Goal: Information Seeking & Learning: Learn about a topic

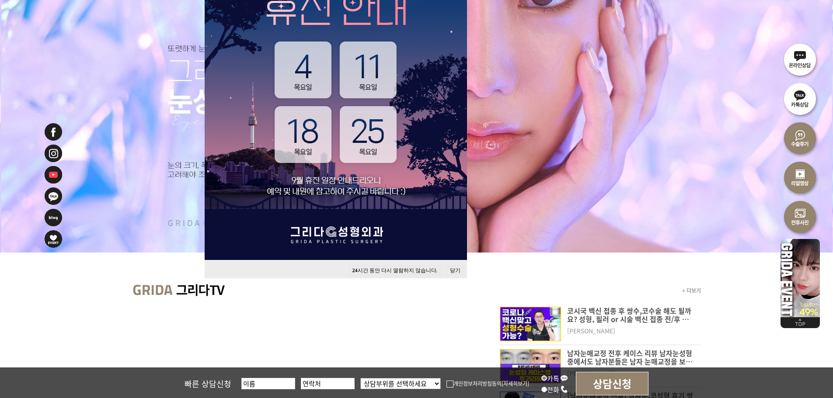
scroll to position [175, 0]
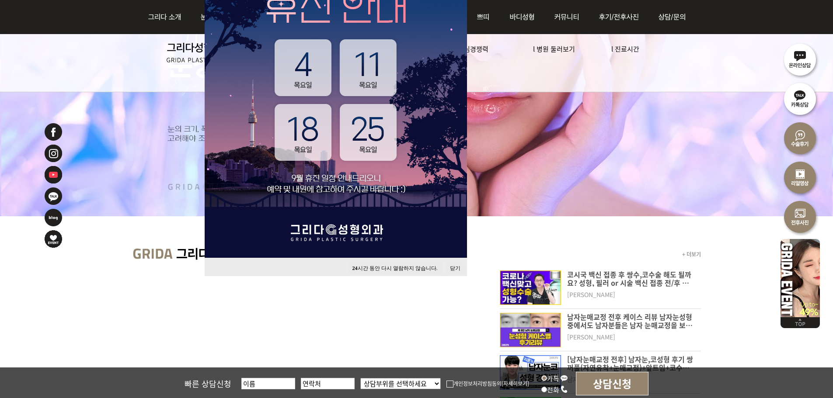
click at [402, 266] on button "24 시간 동안 다시 열람하지 않습니다." at bounding box center [395, 269] width 94 height 12
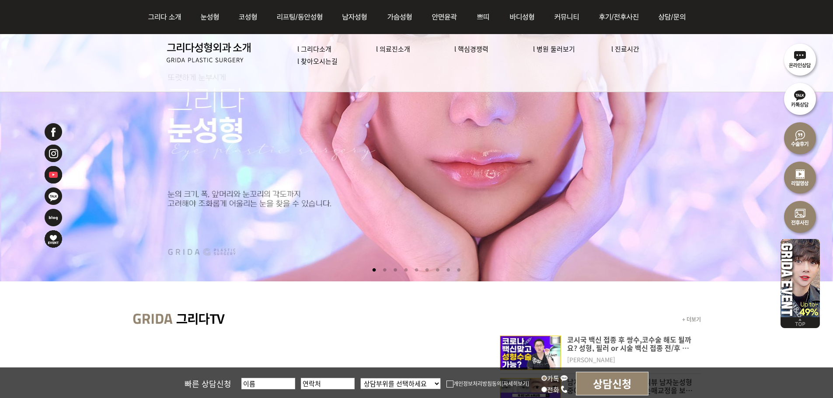
scroll to position [0, 0]
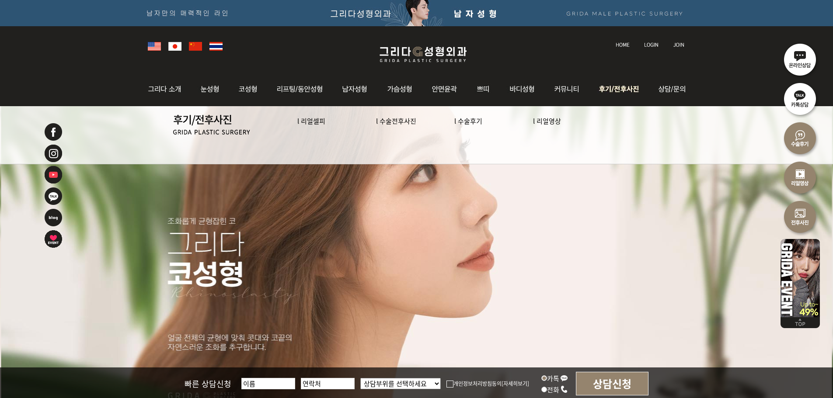
click at [618, 91] on img at bounding box center [620, 89] width 61 height 34
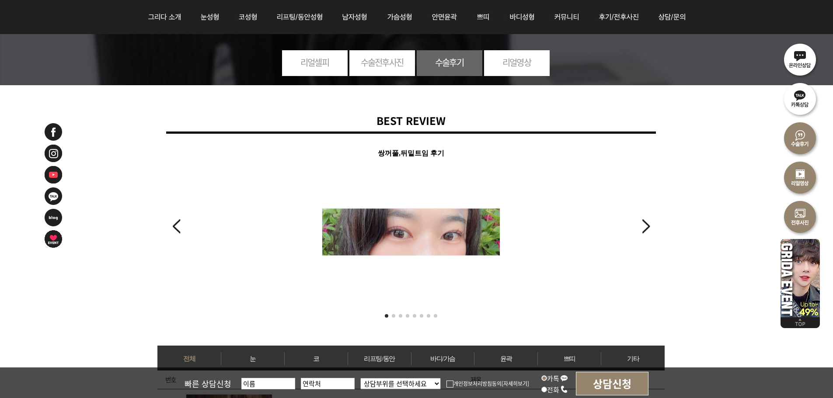
scroll to position [219, 0]
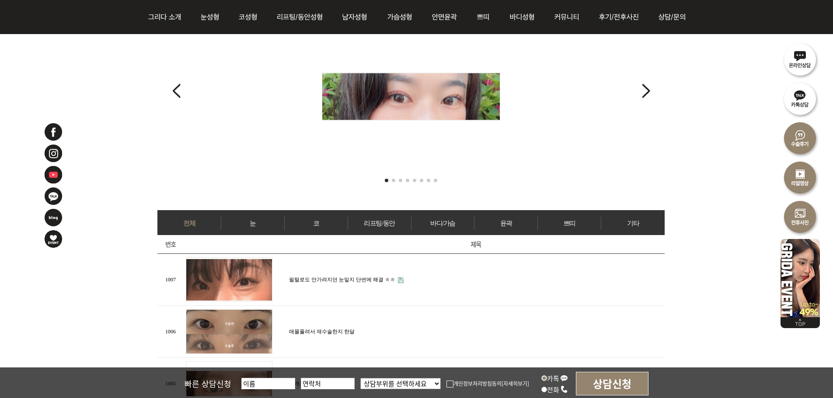
click at [395, 180] on span "Go to slide 2" at bounding box center [393, 180] width 3 height 3
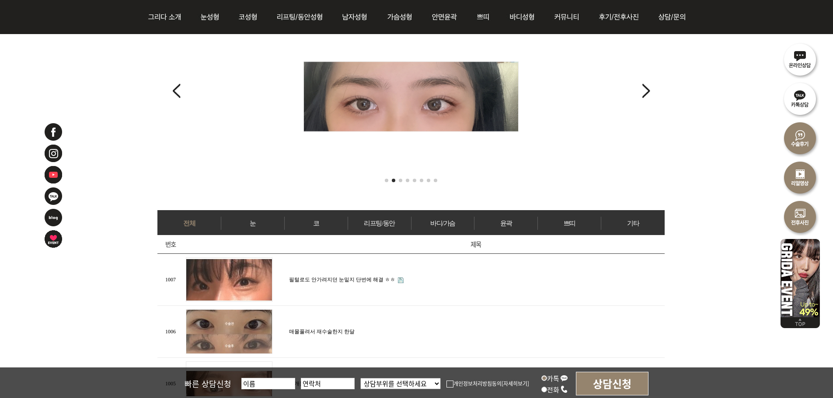
click at [405, 181] on div at bounding box center [410, 181] width 507 height 7
click at [355, 222] on link "리프팅/동안" at bounding box center [379, 223] width 63 height 13
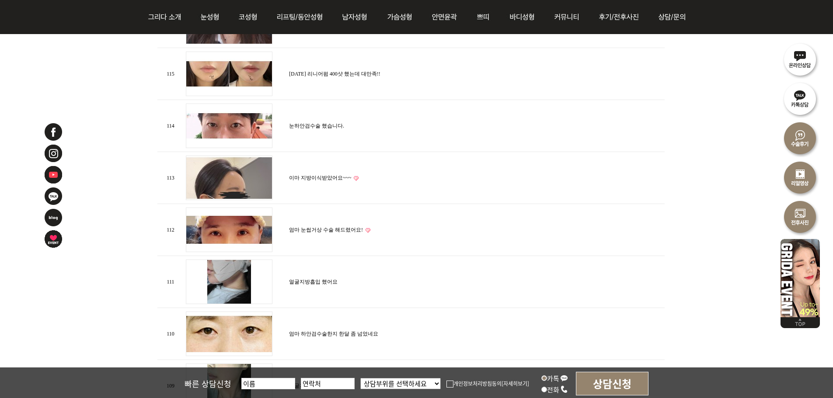
scroll to position [569, 0]
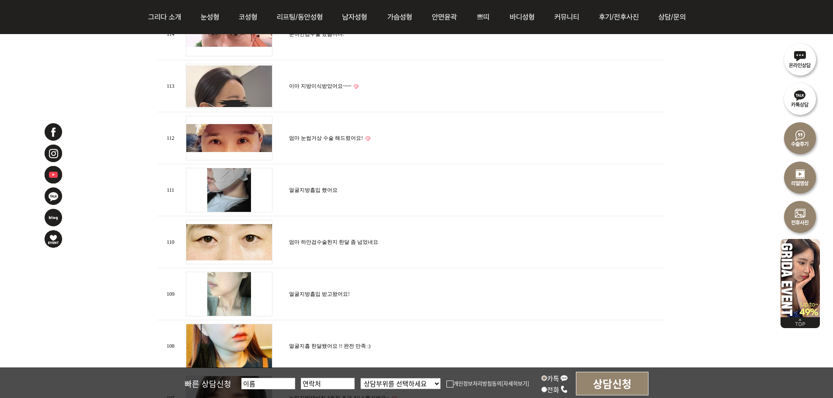
click at [602, 138] on td "엄마 눈썹거상 수술 해드렸어요!" at bounding box center [476, 138] width 378 height 52
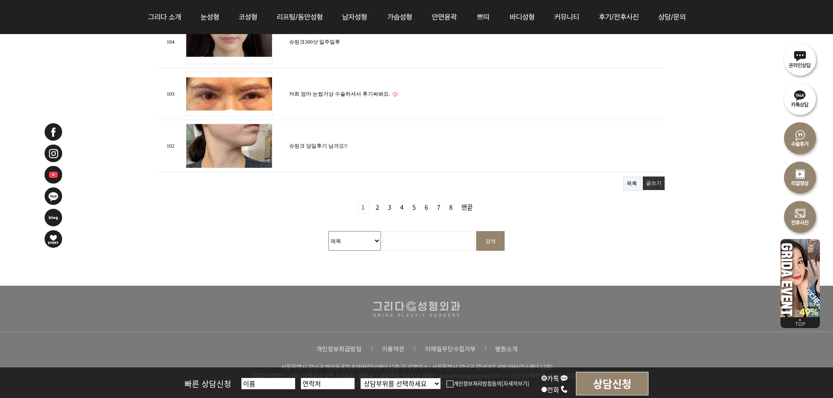
scroll to position [1000, 0]
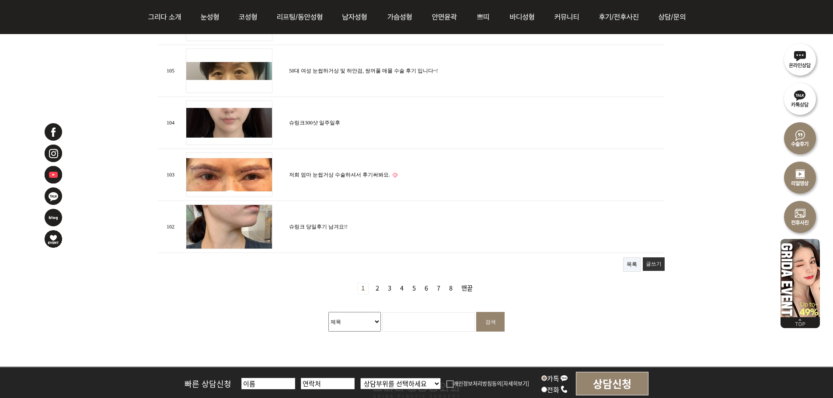
click at [451, 286] on link "8 페이지" at bounding box center [451, 288] width 10 height 11
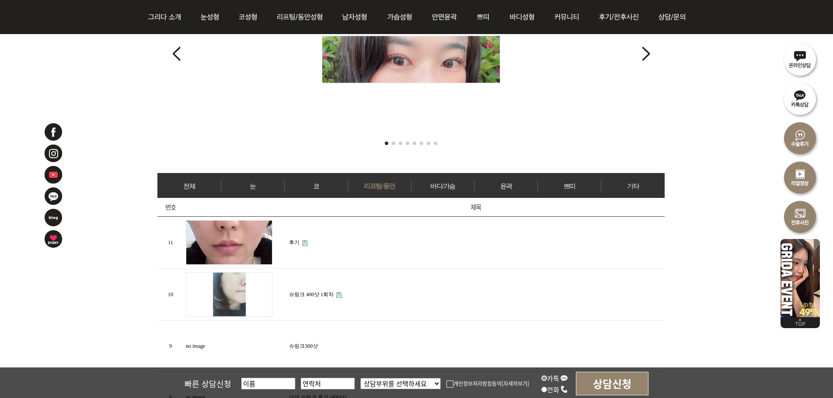
scroll to position [262, 0]
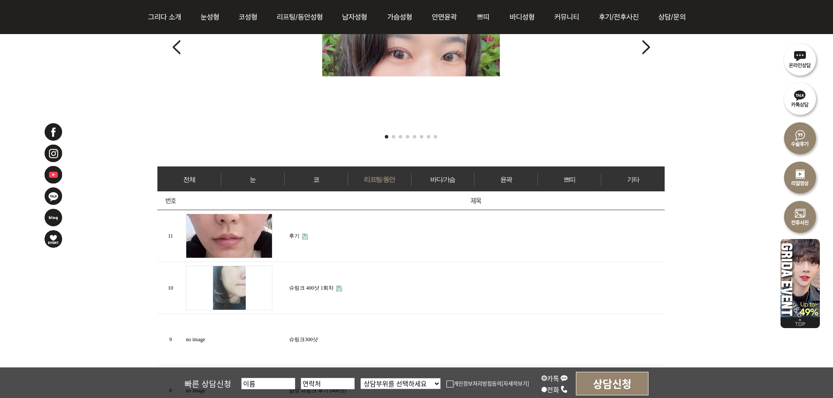
click at [238, 234] on img at bounding box center [229, 236] width 87 height 45
click at [304, 235] on td "후기" at bounding box center [476, 236] width 378 height 52
click at [290, 236] on link "후기" at bounding box center [294, 236] width 10 height 6
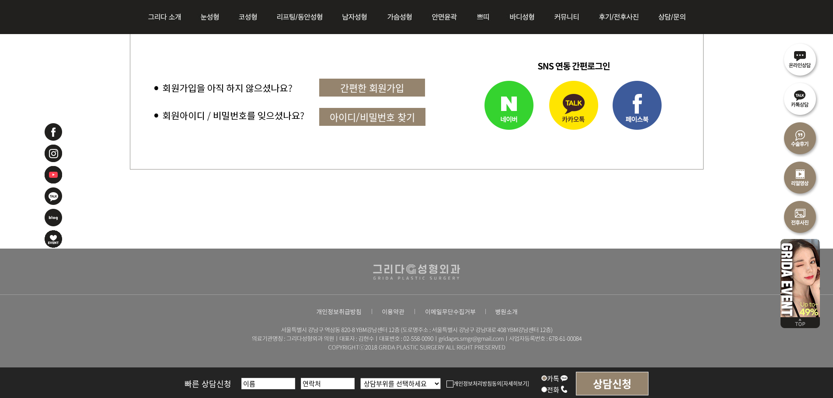
scroll to position [601, 0]
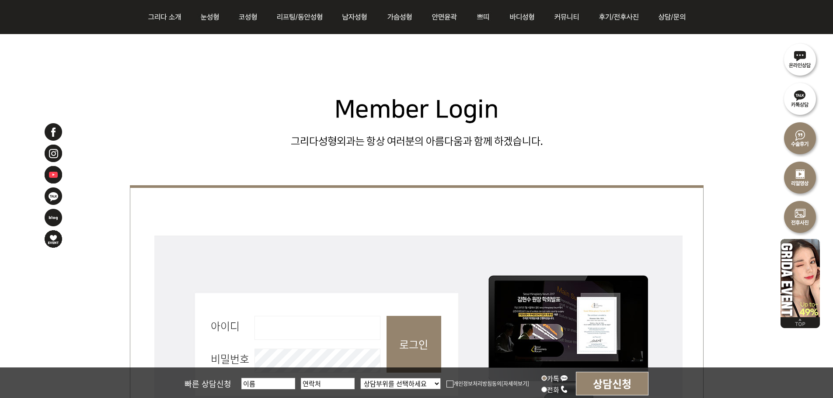
scroll to position [0, 0]
